Goal: Check status: Check status

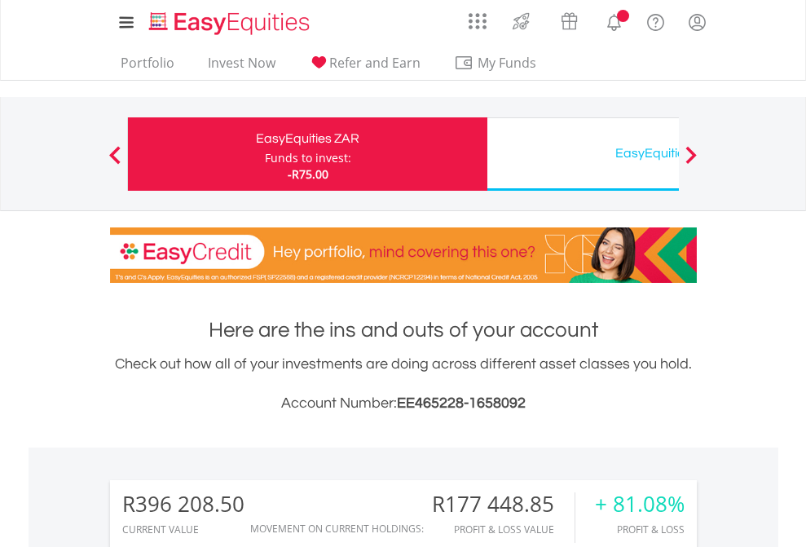
scroll to position [156, 256]
click at [265, 154] on div "Funds to invest:" at bounding box center [308, 158] width 86 height 16
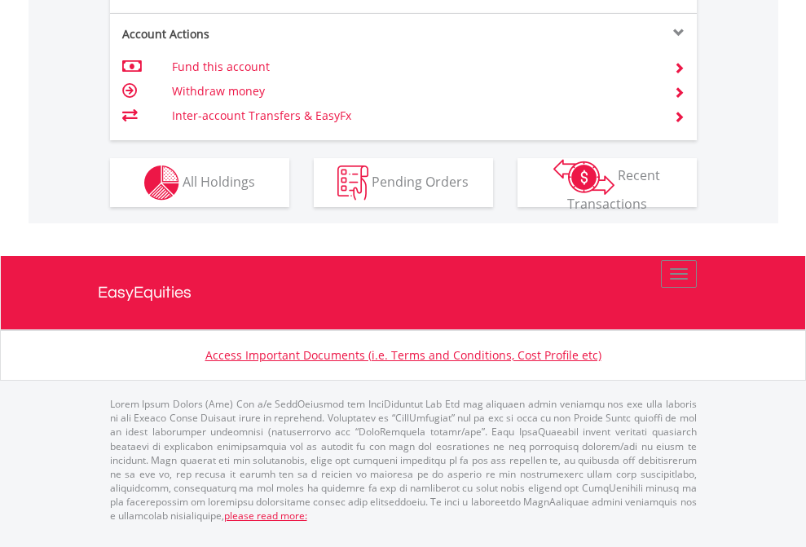
scroll to position [1530, 0]
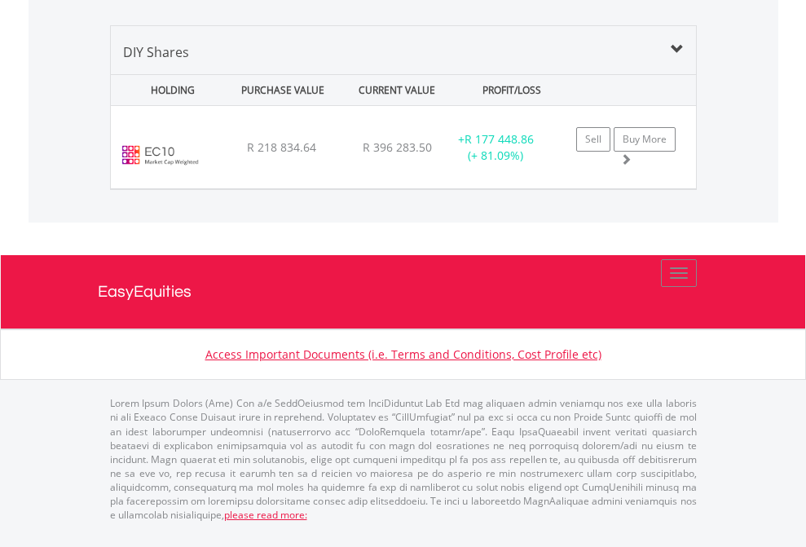
scroll to position [156, 256]
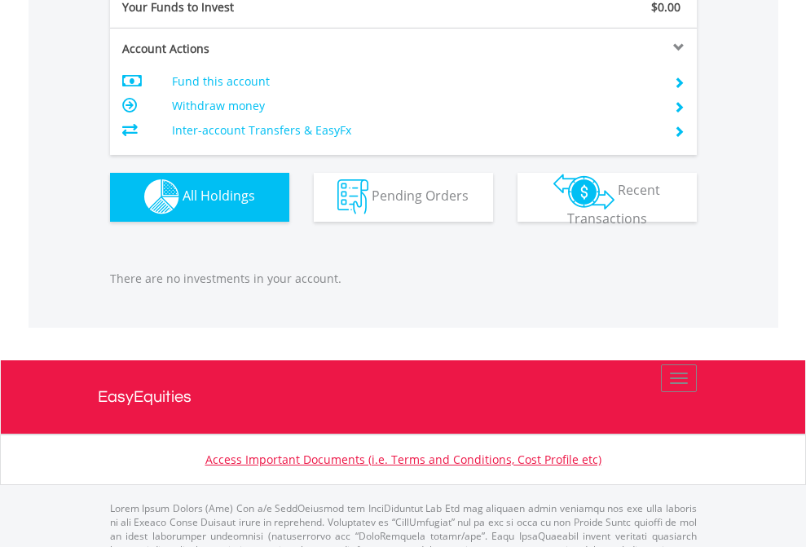
scroll to position [1614, 0]
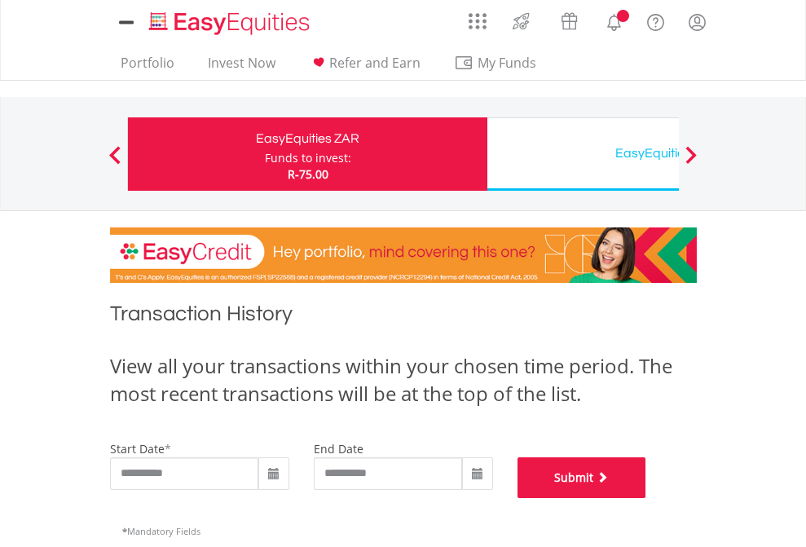
click at [646, 498] on button "Submit" at bounding box center [581, 477] width 129 height 41
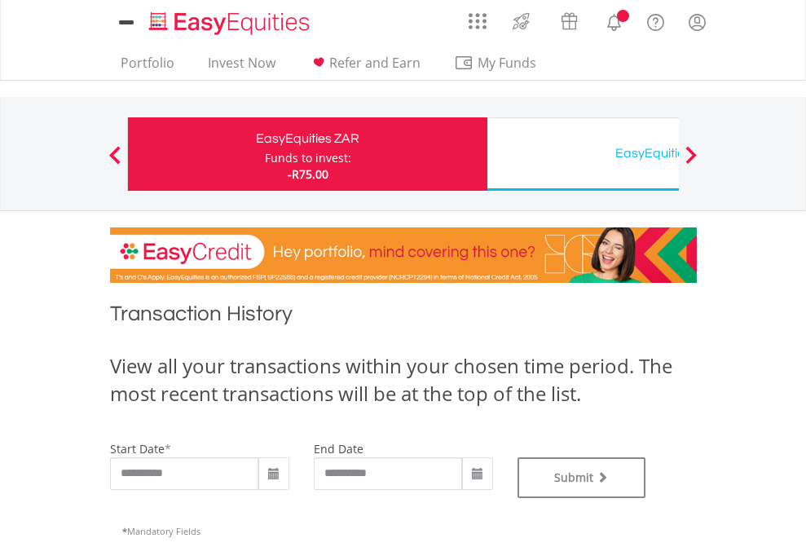
click at [583, 154] on div "EasyEquities USD" at bounding box center [667, 153] width 340 height 23
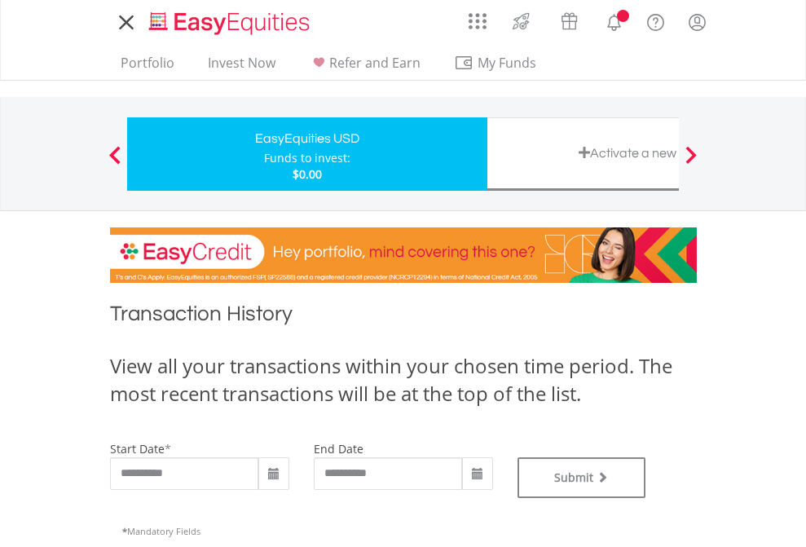
type input "**********"
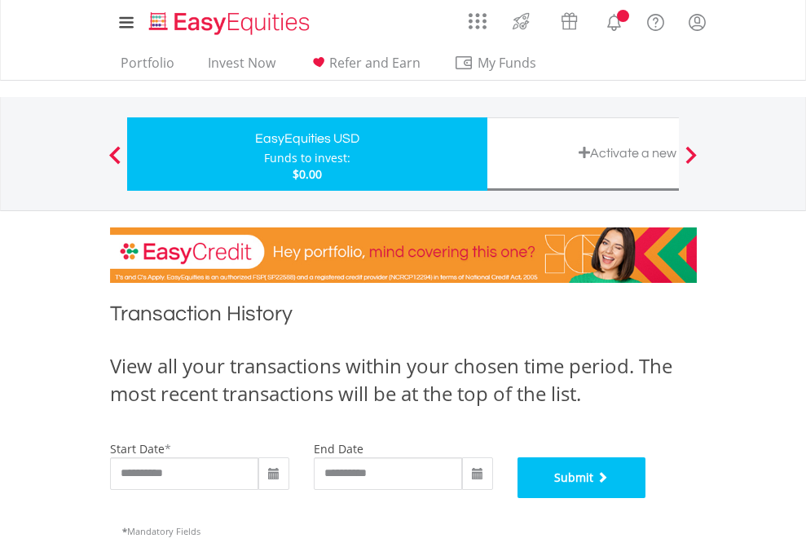
click at [646, 498] on button "Submit" at bounding box center [581, 477] width 129 height 41
